Goal: Transaction & Acquisition: Purchase product/service

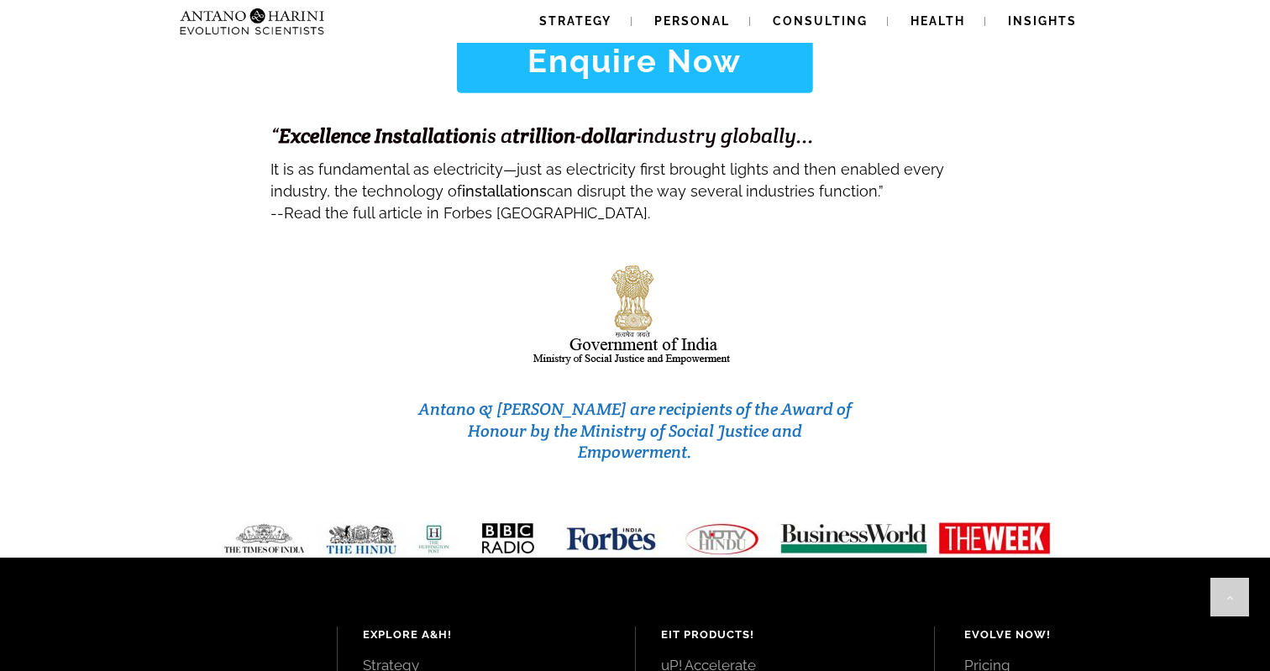
scroll to position [7140, 0]
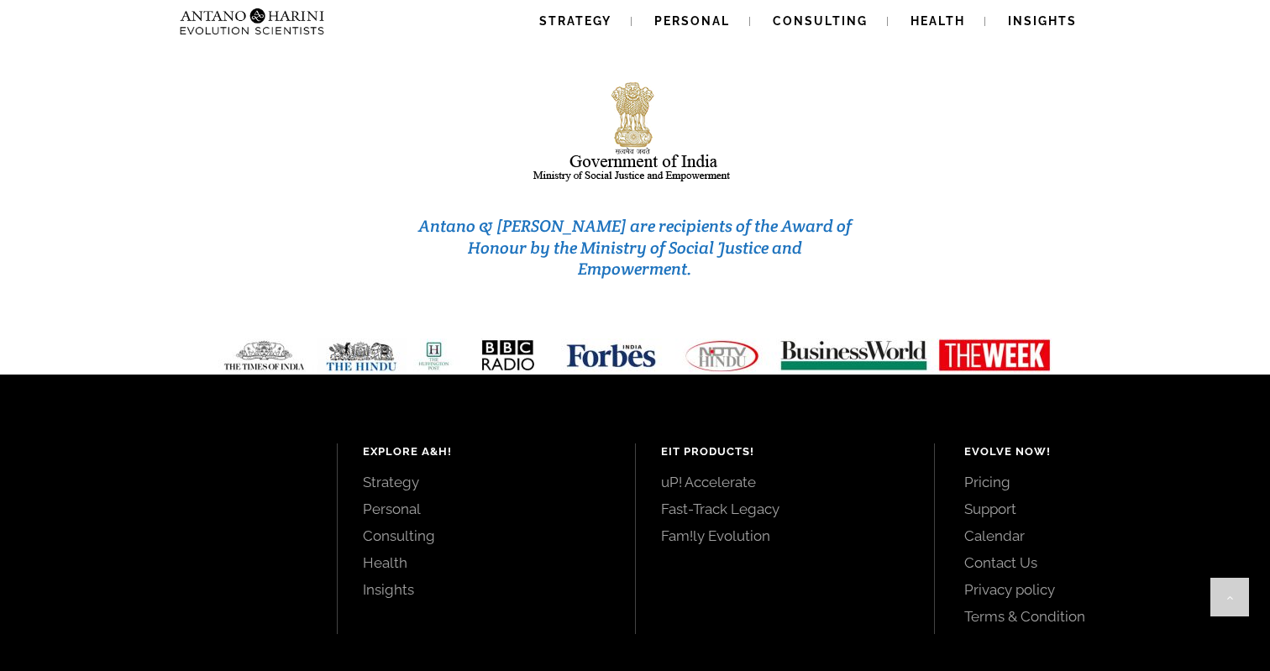
click at [728, 473] on link "uP! Accelerate" at bounding box center [785, 482] width 248 height 18
click at [982, 473] on link "Pricing" at bounding box center [1098, 482] width 269 height 18
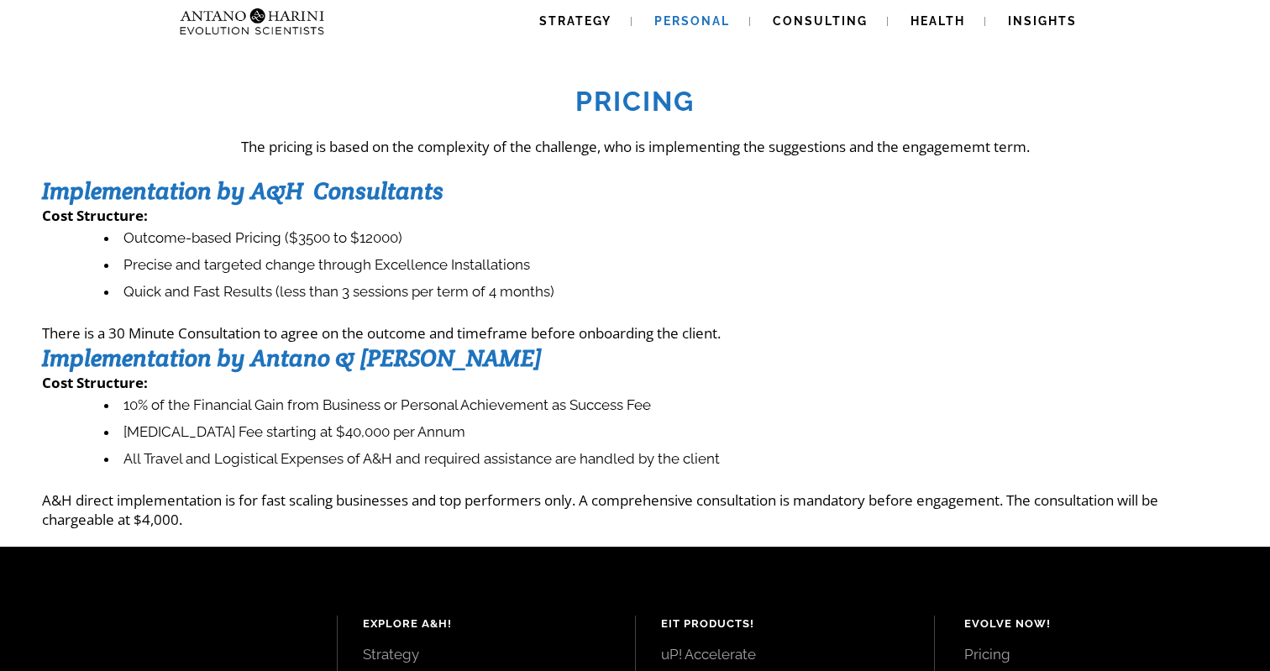
click at [699, 20] on span "Personal" at bounding box center [692, 20] width 76 height 13
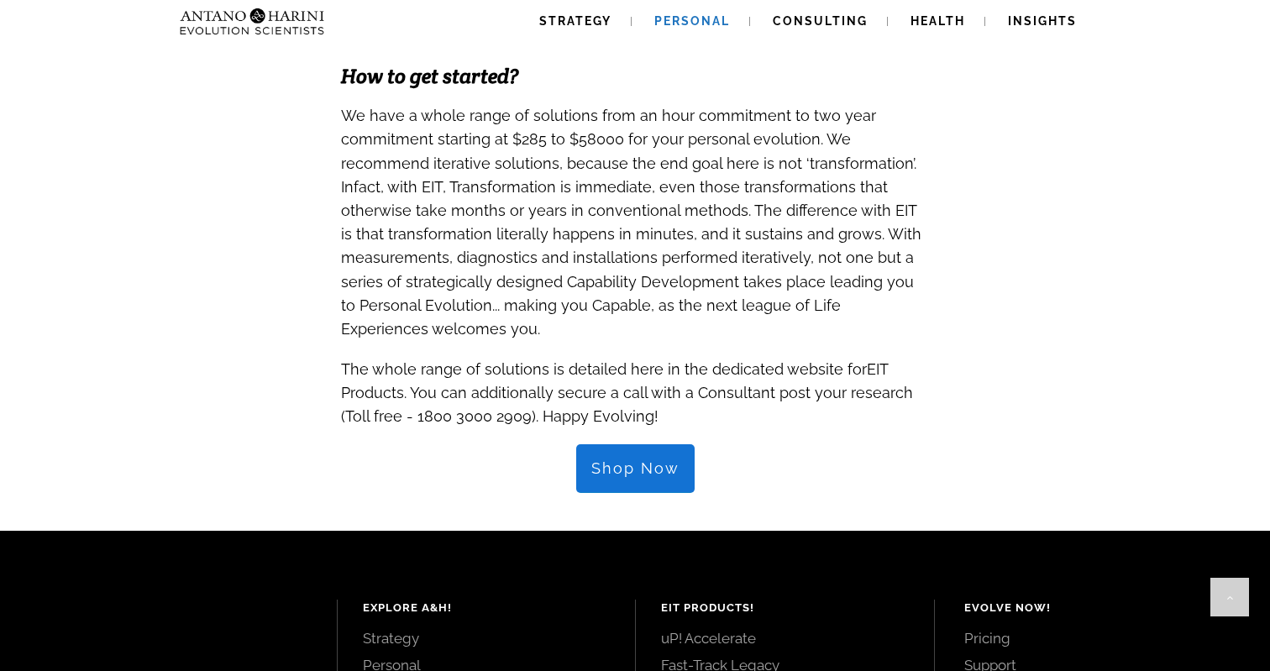
scroll to position [1640, 0]
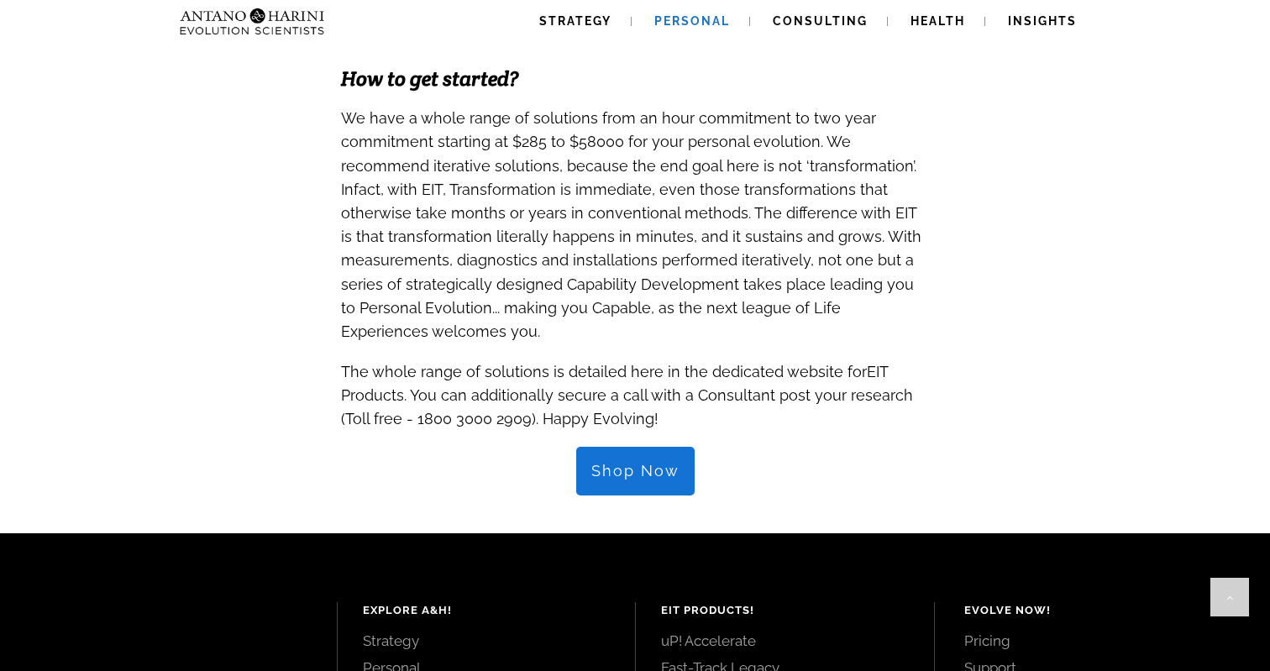
click at [647, 447] on link "Shop Now" at bounding box center [635, 471] width 118 height 49
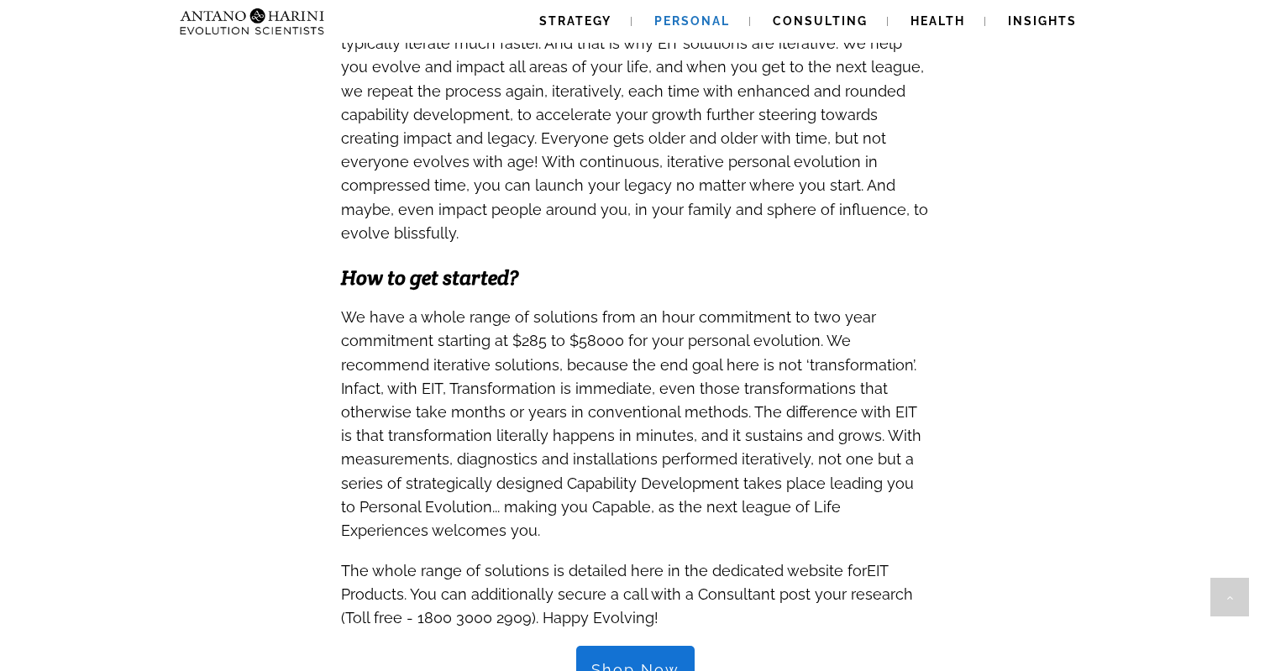
scroll to position [1885, 0]
